Goal: Entertainment & Leisure: Consume media (video, audio)

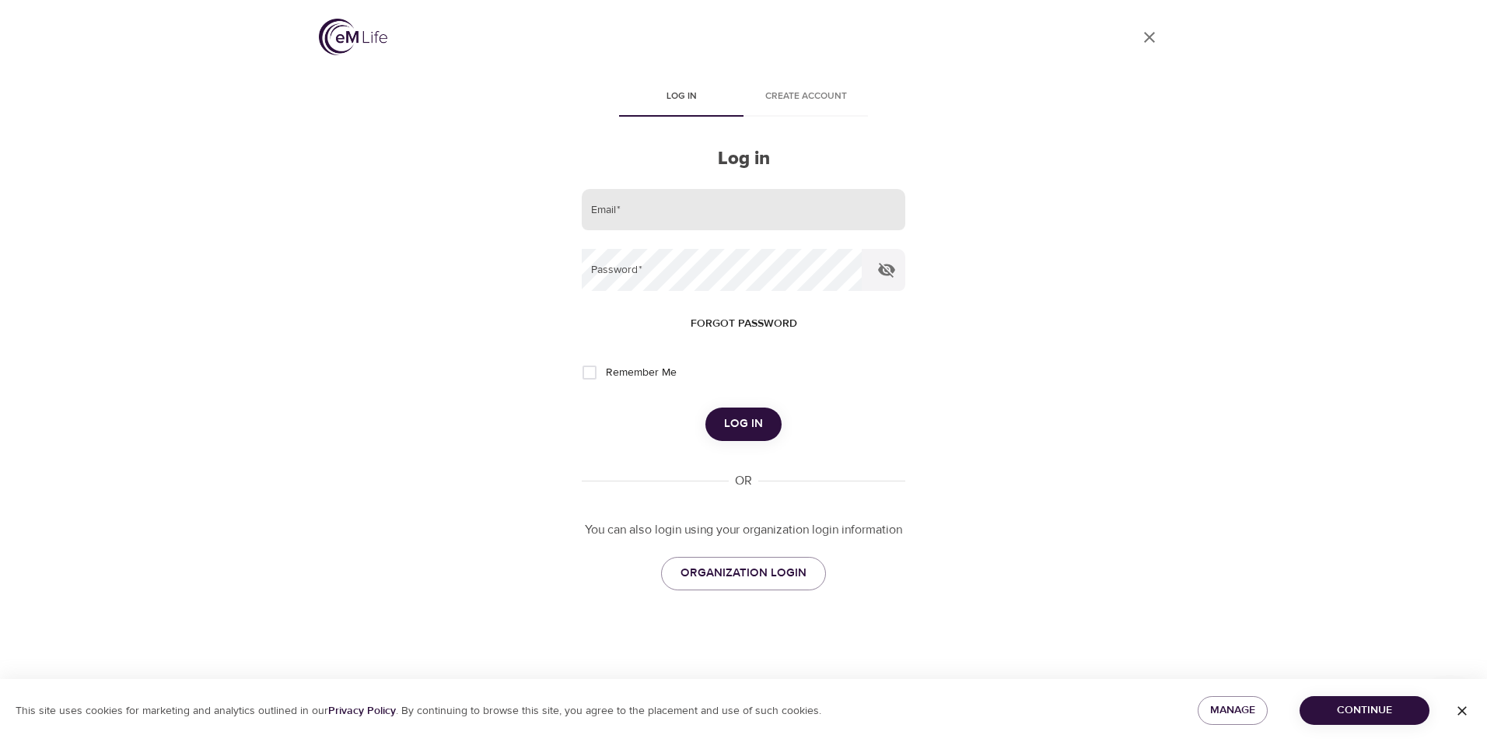
click at [648, 208] on input "email" at bounding box center [743, 210] width 323 height 42
type input "[EMAIL_ADDRESS][DOMAIN_NAME]"
click at [705, 407] on button "Log in" at bounding box center [743, 423] width 76 height 33
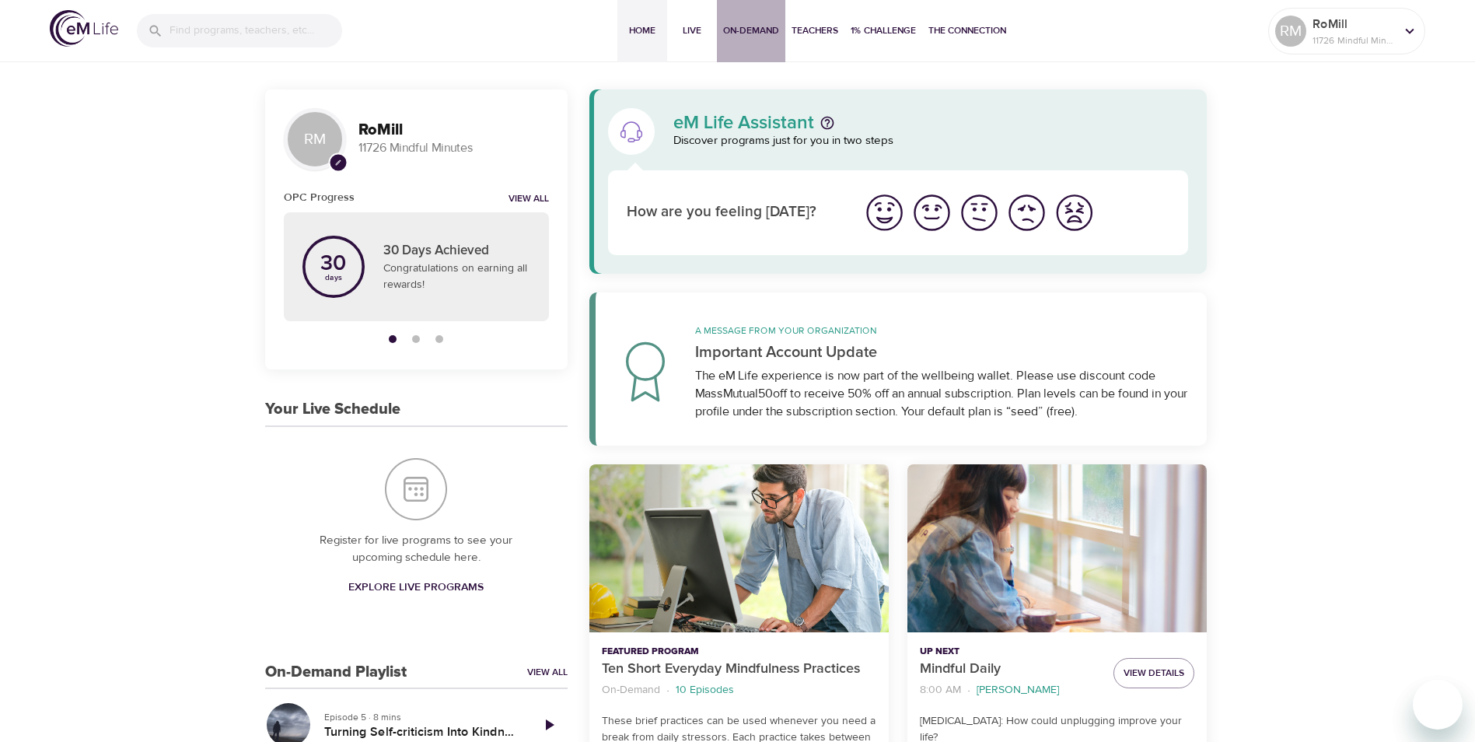
click at [757, 26] on span "On-Demand" at bounding box center [751, 31] width 56 height 16
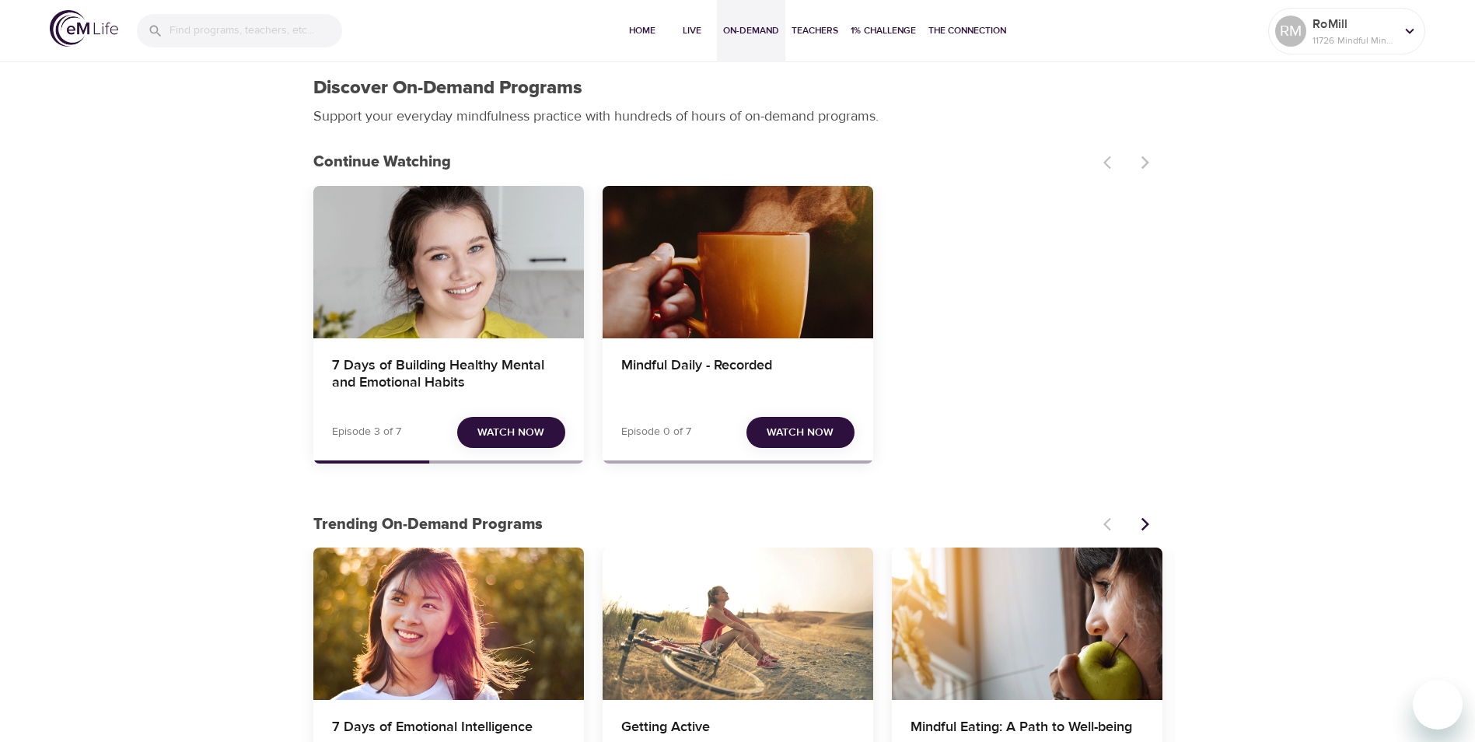
click at [523, 435] on span "Watch Now" at bounding box center [510, 432] width 67 height 19
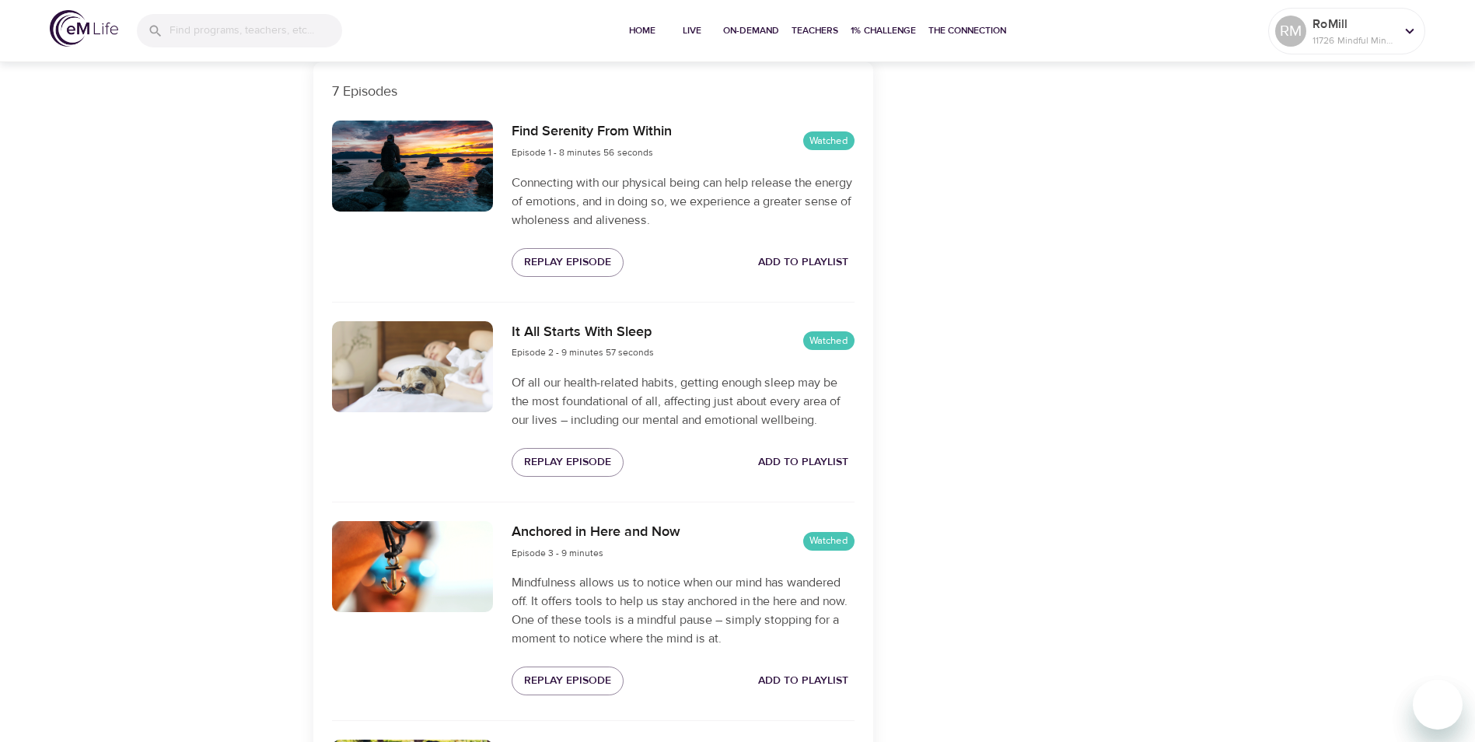
scroll to position [156, 0]
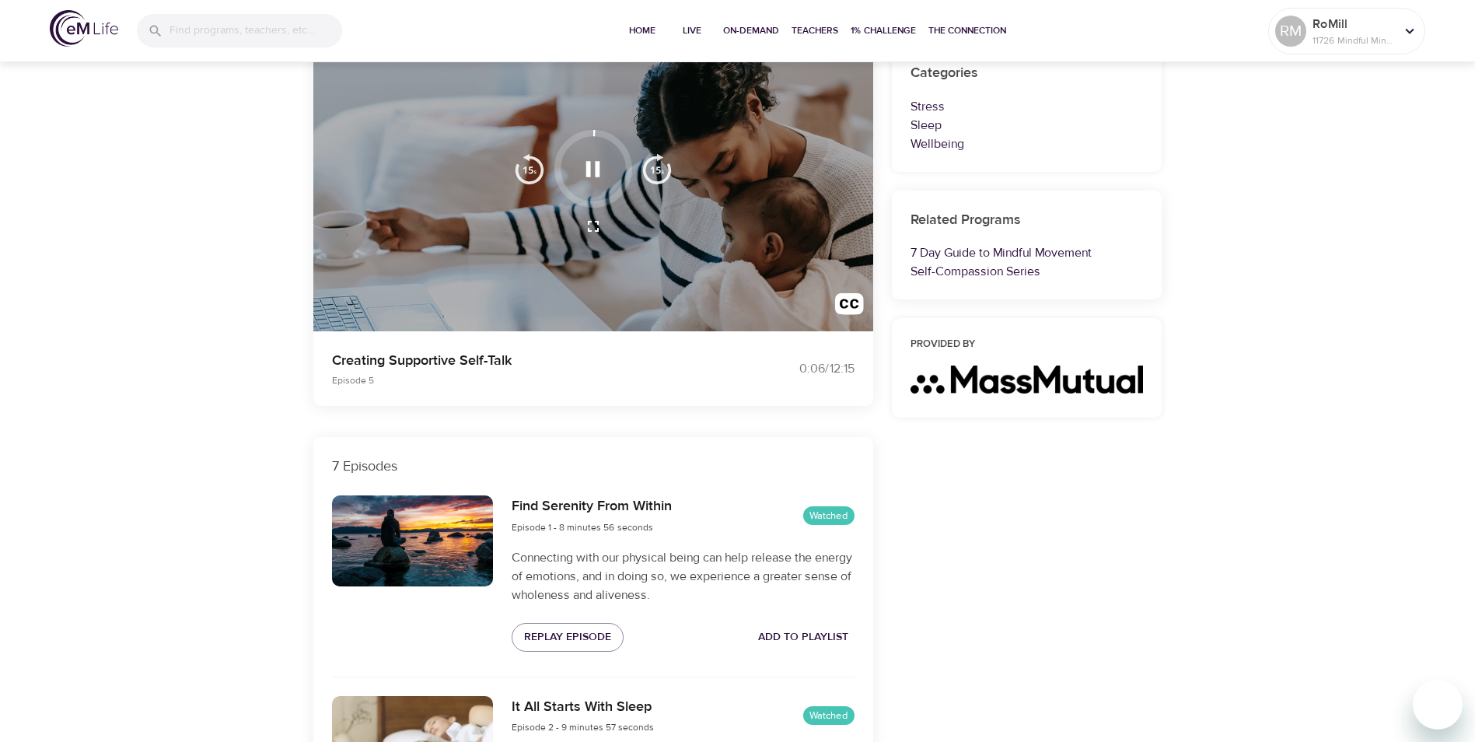
click at [591, 173] on icon "button" at bounding box center [592, 169] width 27 height 27
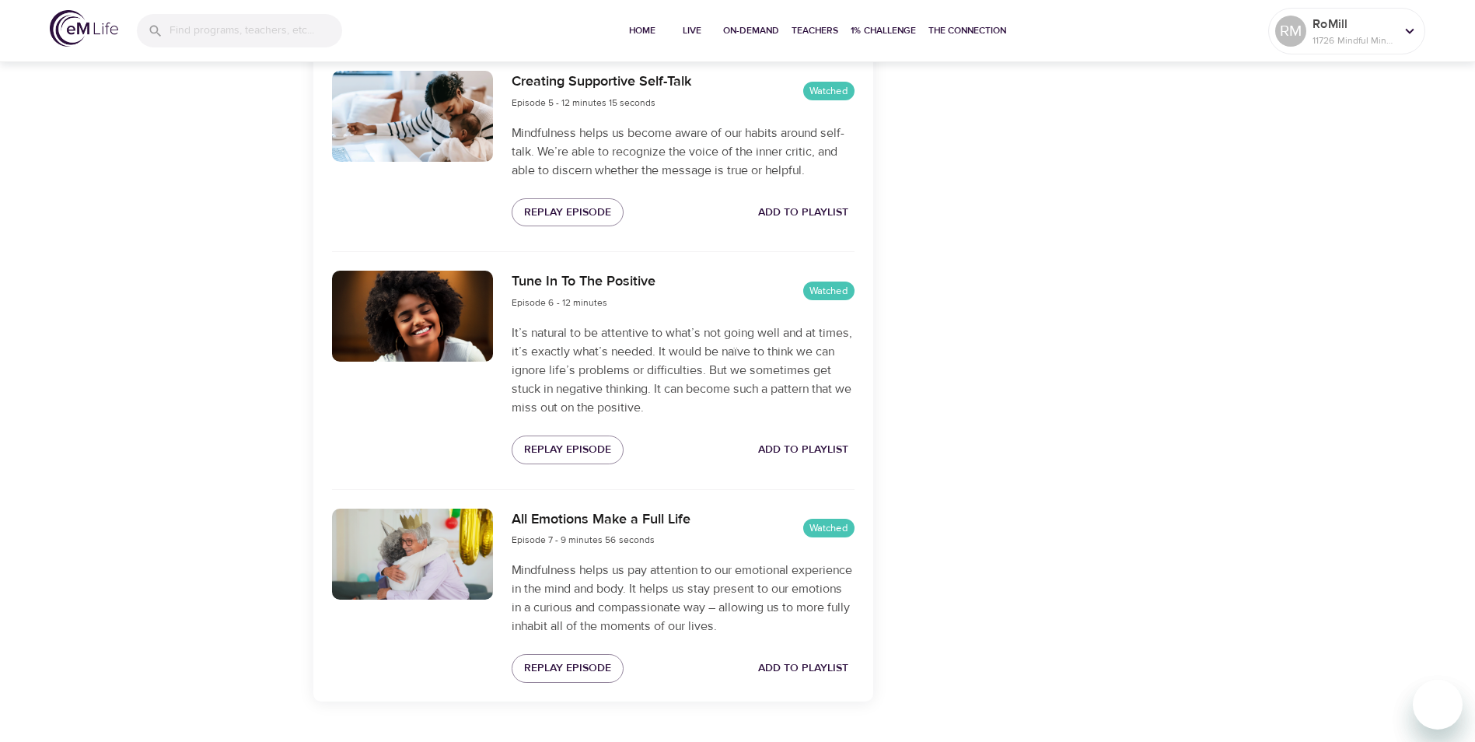
scroll to position [1400, 0]
click at [575, 459] on span "Replay Episode" at bounding box center [567, 448] width 87 height 19
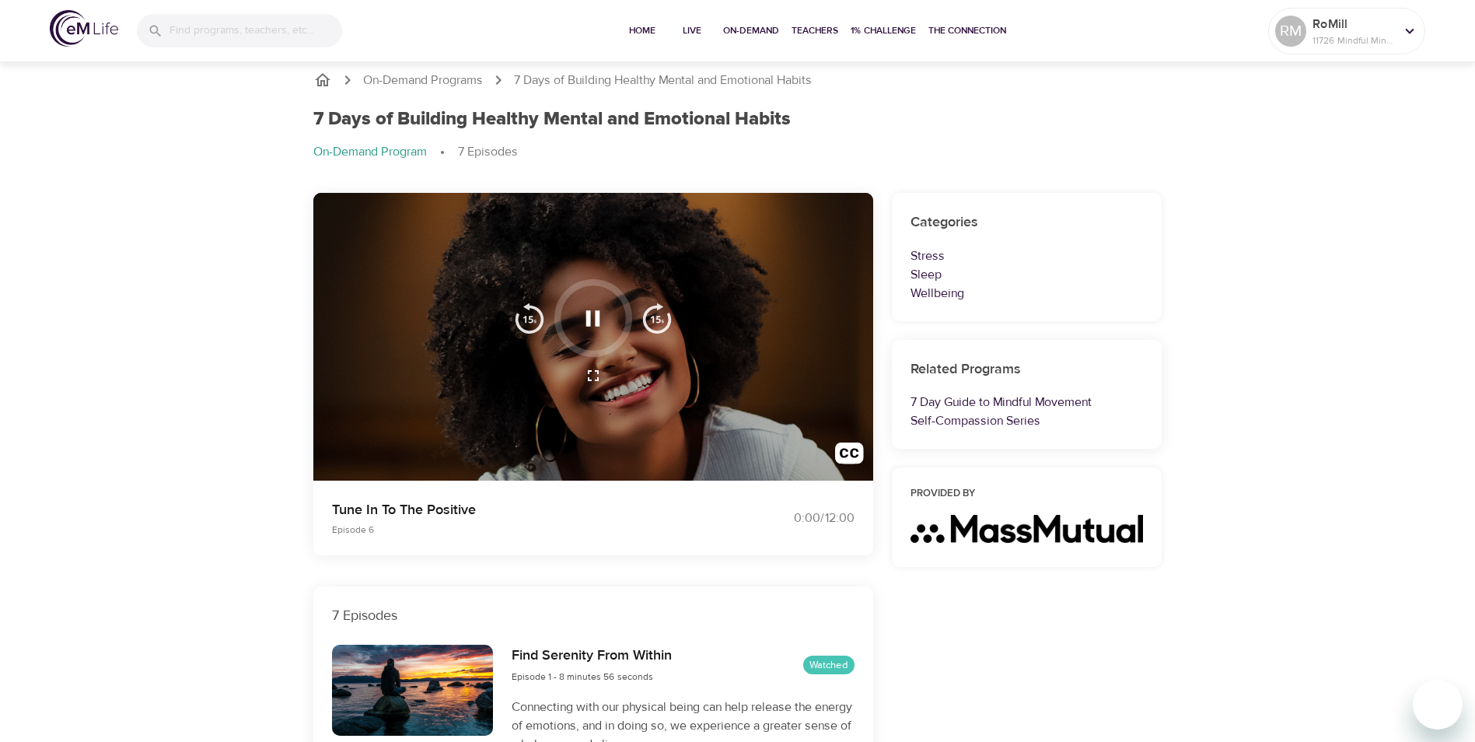
scroll to position [0, 0]
